Goal: Browse casually

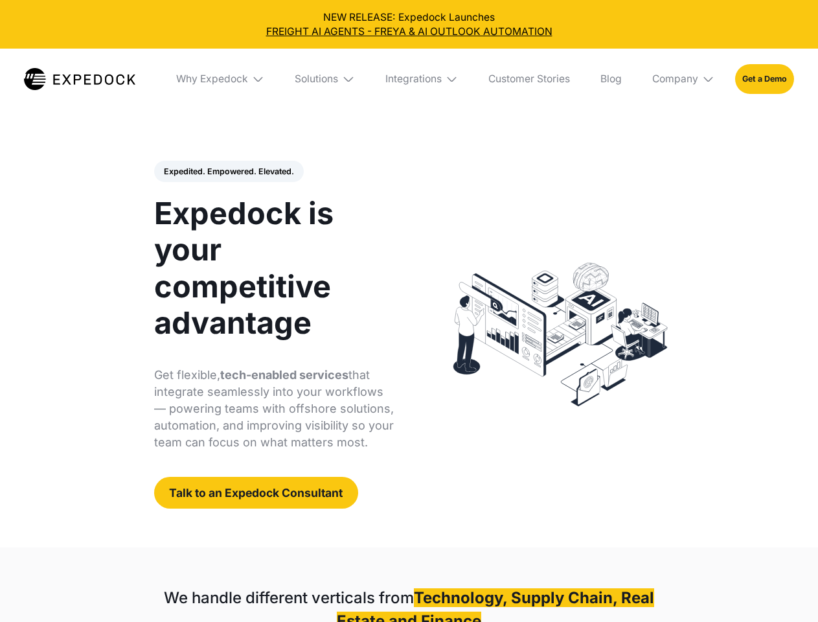
select select
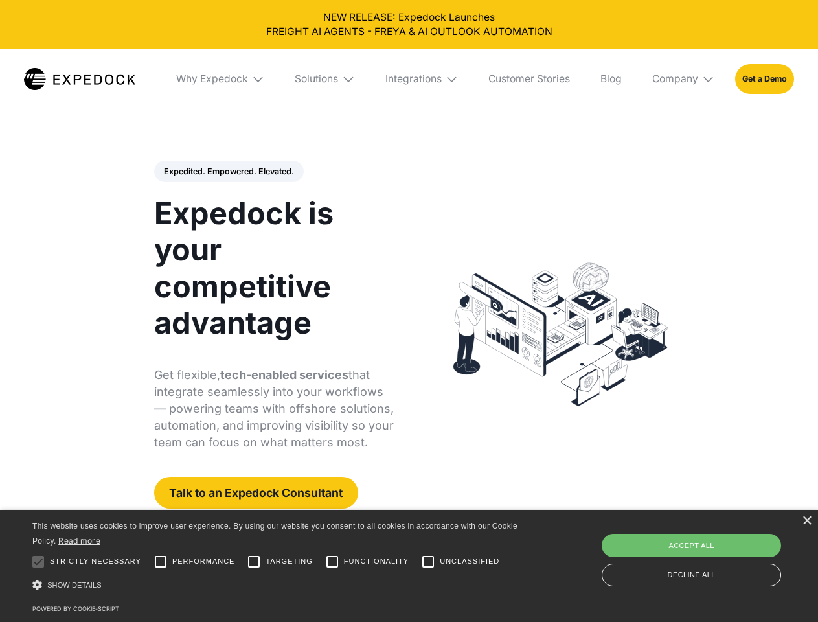
click at [409, 79] on div "Integrations" at bounding box center [413, 79] width 56 height 13
click at [221, 79] on div "Why Expedock" at bounding box center [201, 79] width 72 height 13
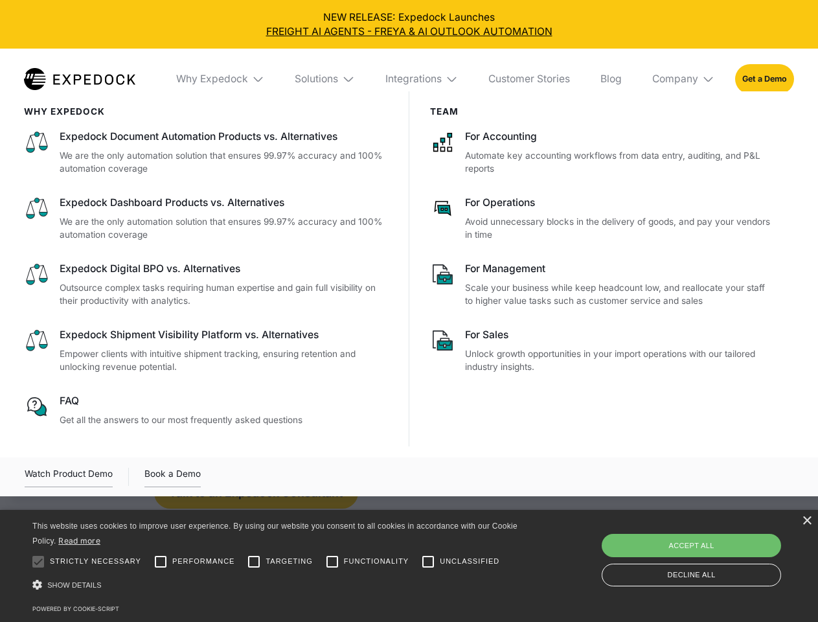
click at [326, 79] on div "Solutions" at bounding box center [316, 79] width 43 height 13
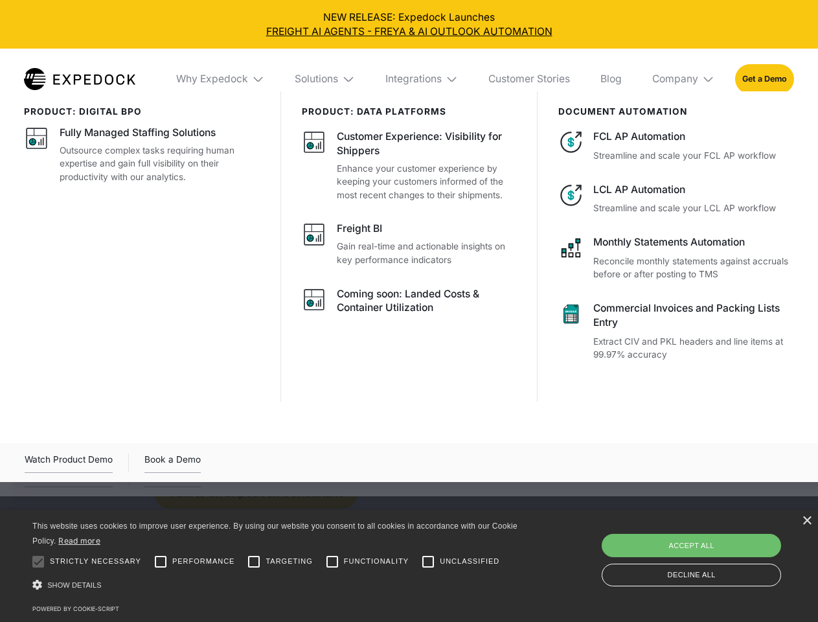
click at [422, 79] on div "Integrations" at bounding box center [413, 79] width 56 height 13
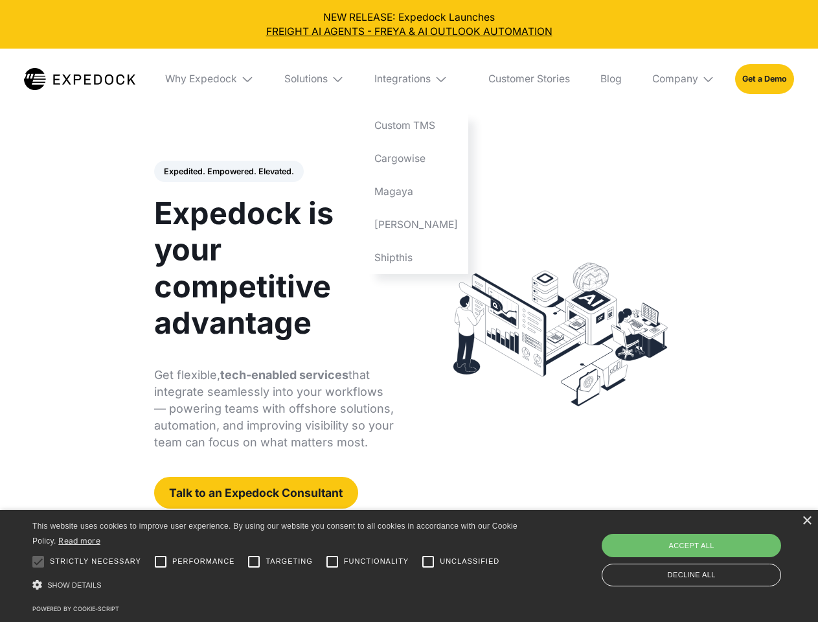
click at [684, 79] on div "Company" at bounding box center [675, 79] width 46 height 13
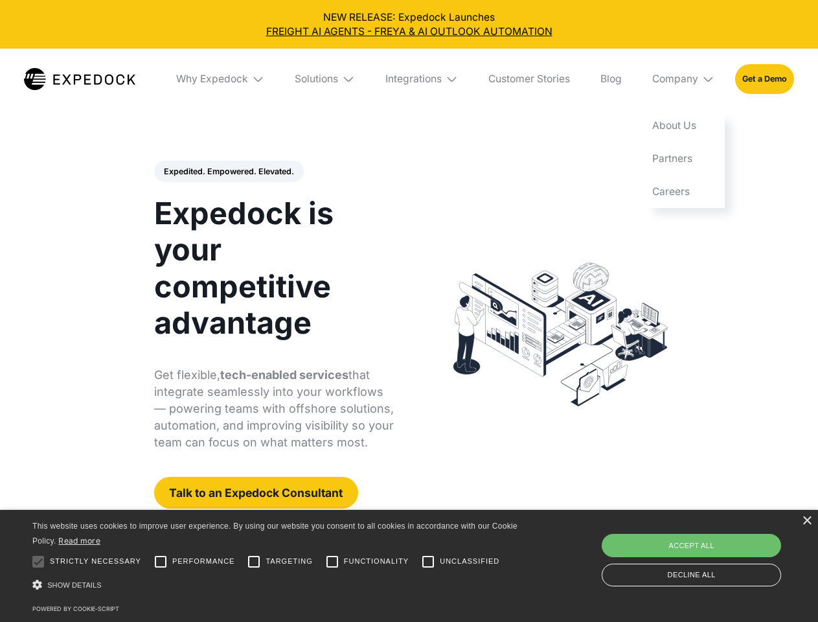
click at [228, 172] on div "Expedited. Empowered. Elevated. Automate Freight Document Extraction at 99.97% …" at bounding box center [274, 335] width 240 height 348
click at [38, 561] on div at bounding box center [38, 561] width 26 height 26
click at [161, 561] on input "Performance" at bounding box center [161, 561] width 26 height 26
checkbox input "true"
click at [254, 561] on input "Targeting" at bounding box center [254, 561] width 26 height 26
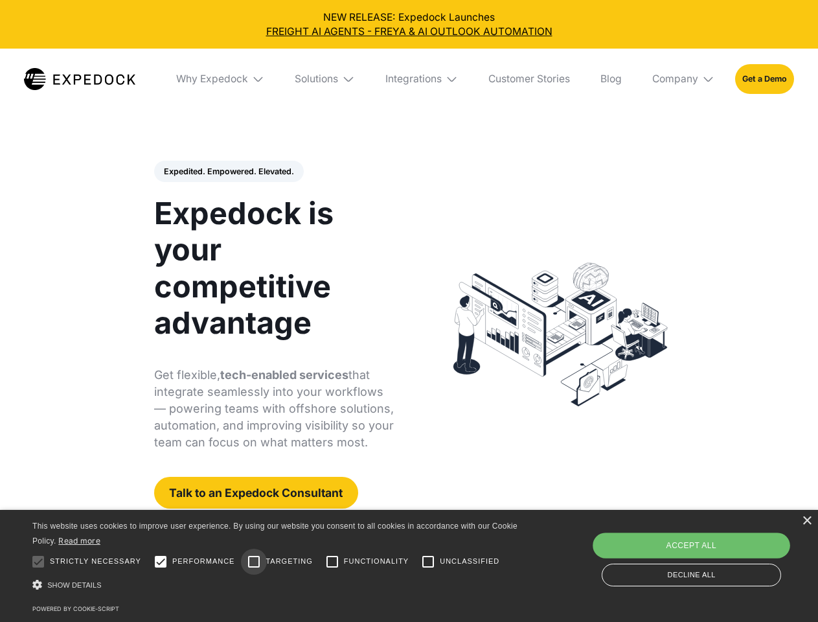
checkbox input "true"
click at [332, 561] on input "Functionality" at bounding box center [332, 561] width 26 height 26
checkbox input "true"
